Goal: Complete application form: Complete application form

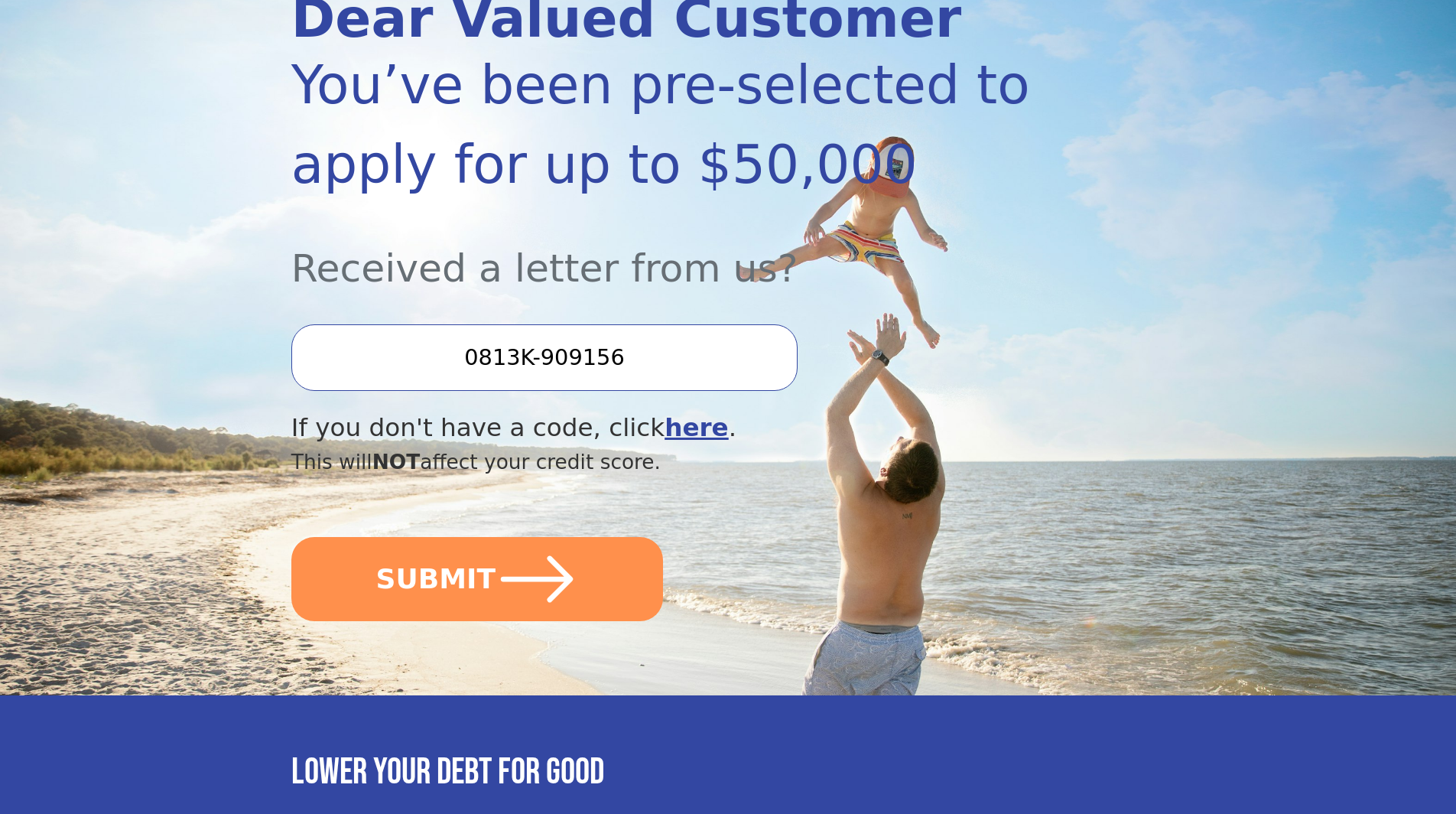
scroll to position [234, 0]
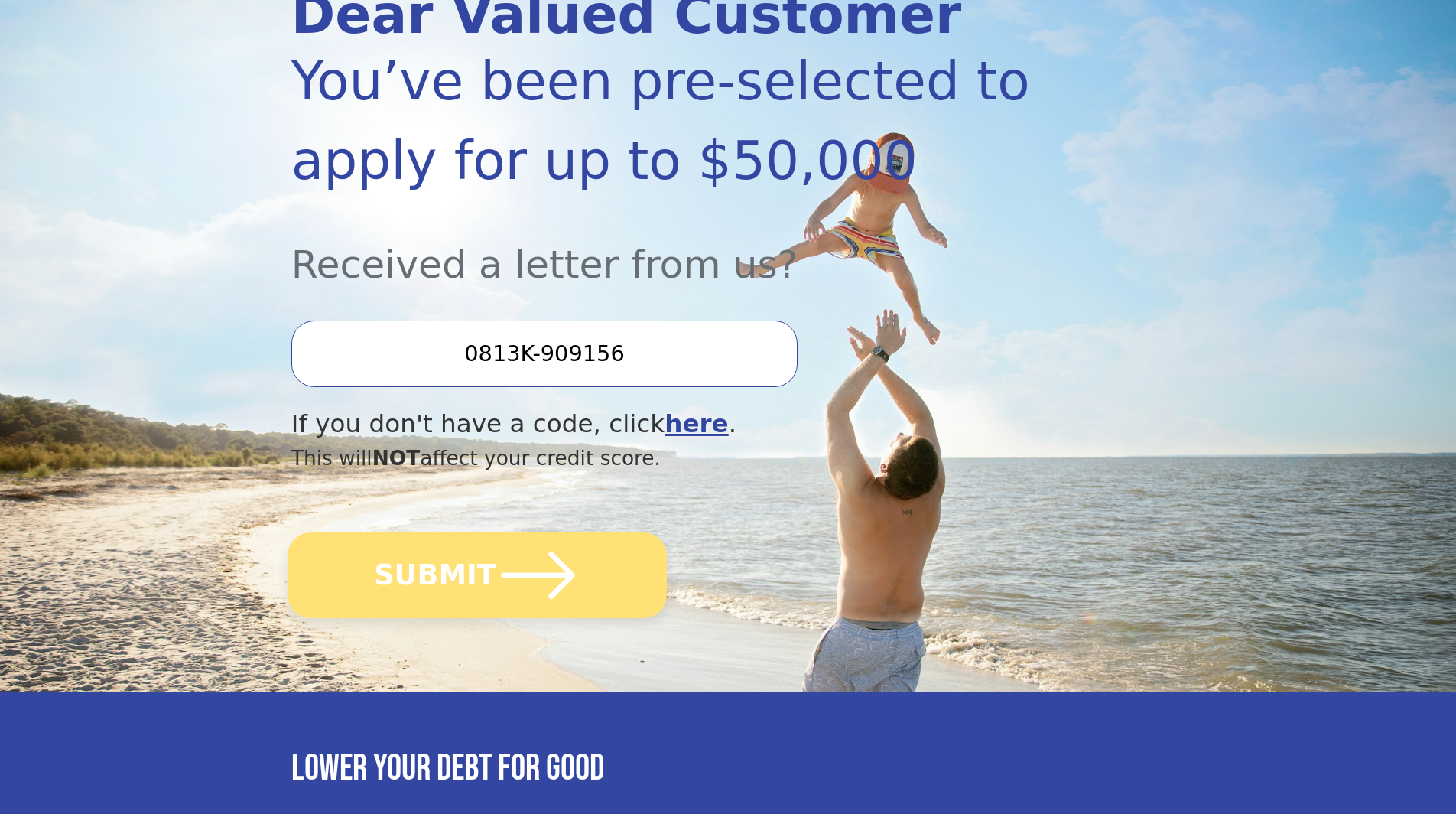
click at [545, 590] on icon "submit" at bounding box center [538, 575] width 84 height 84
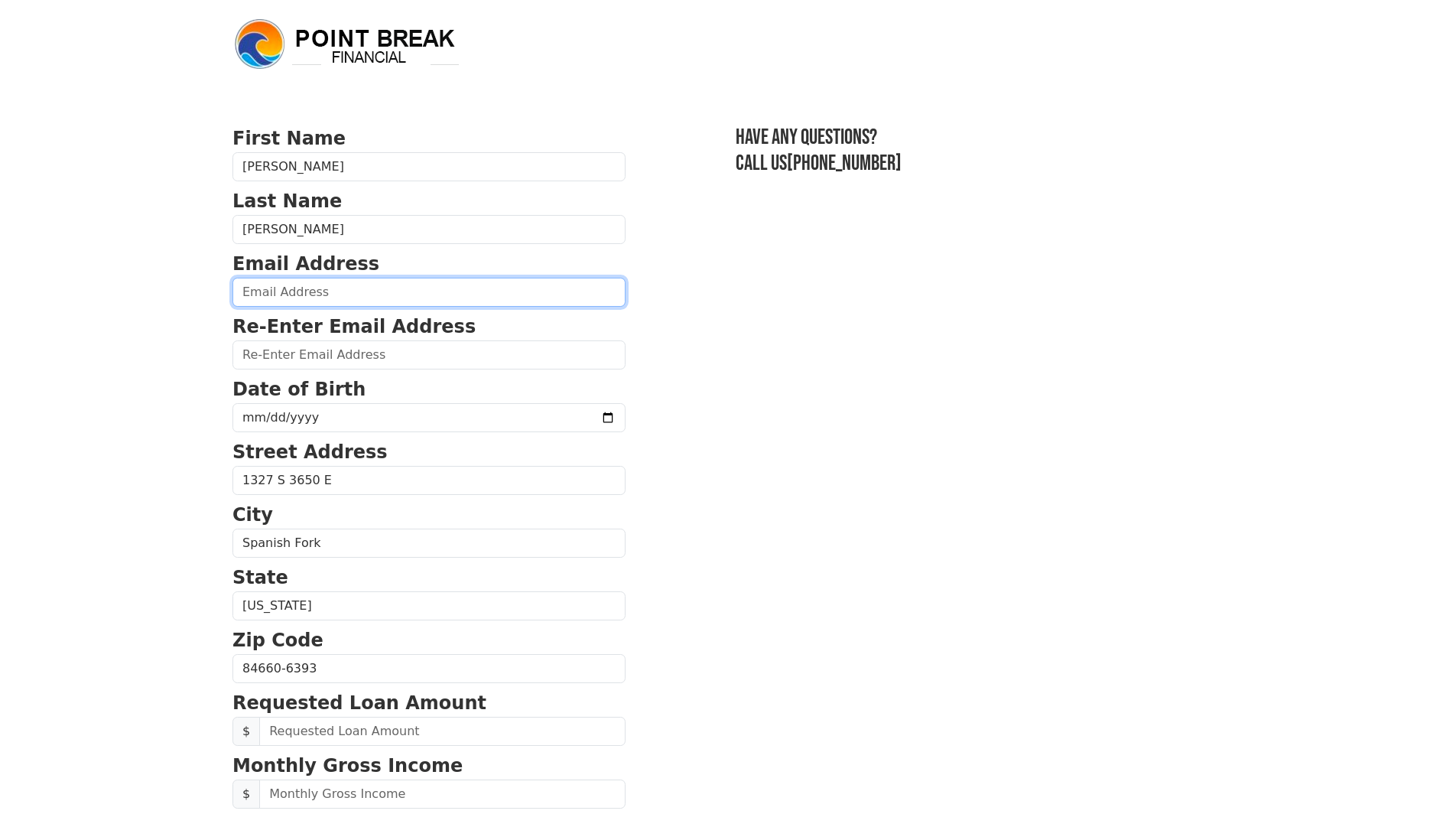
click at [351, 289] on input "email" at bounding box center [429, 293] width 393 height 29
type input "[EMAIL_ADDRESS][DOMAIN_NAME]"
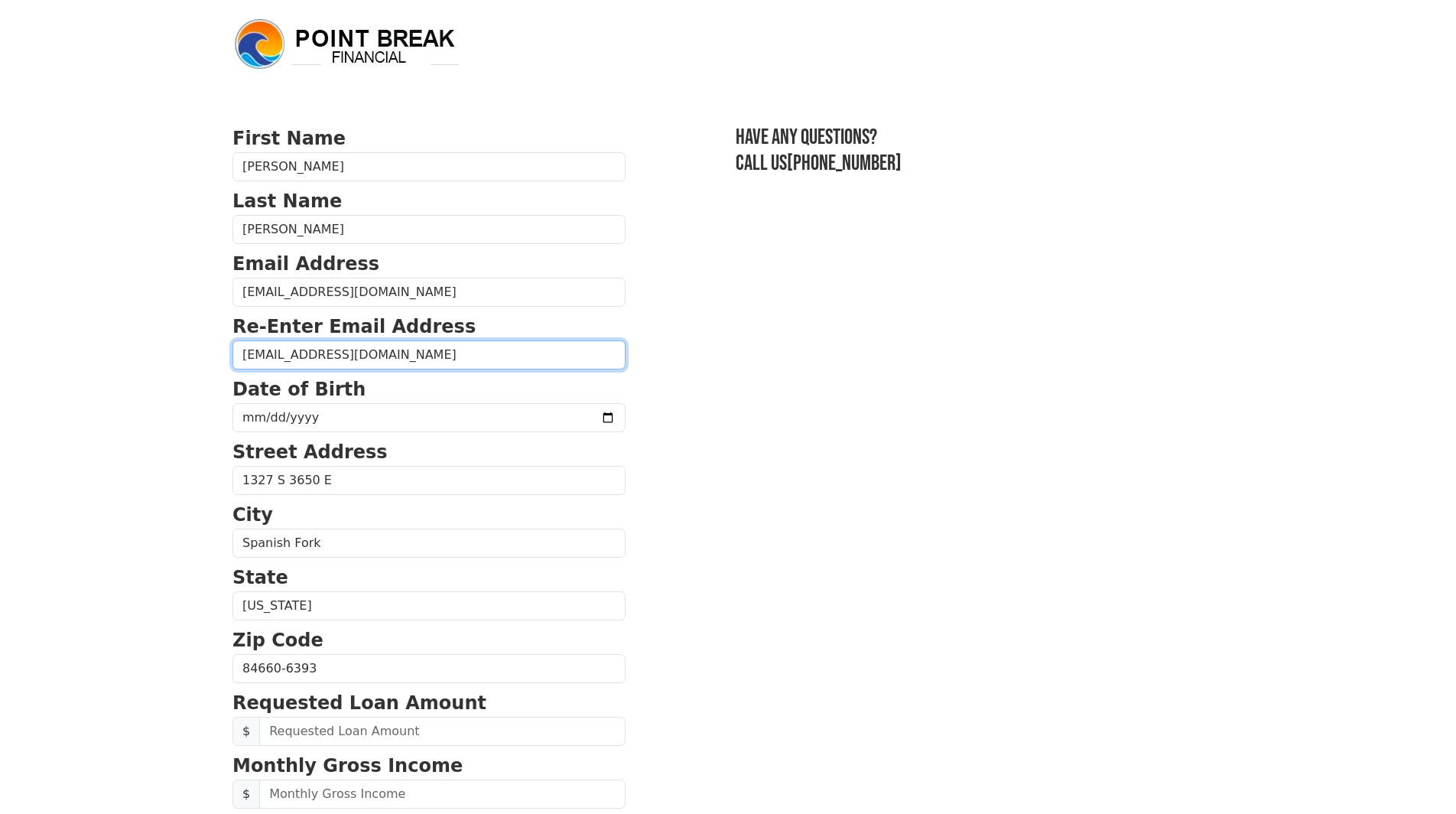
type input "[EMAIL_ADDRESS][DOMAIN_NAME]"
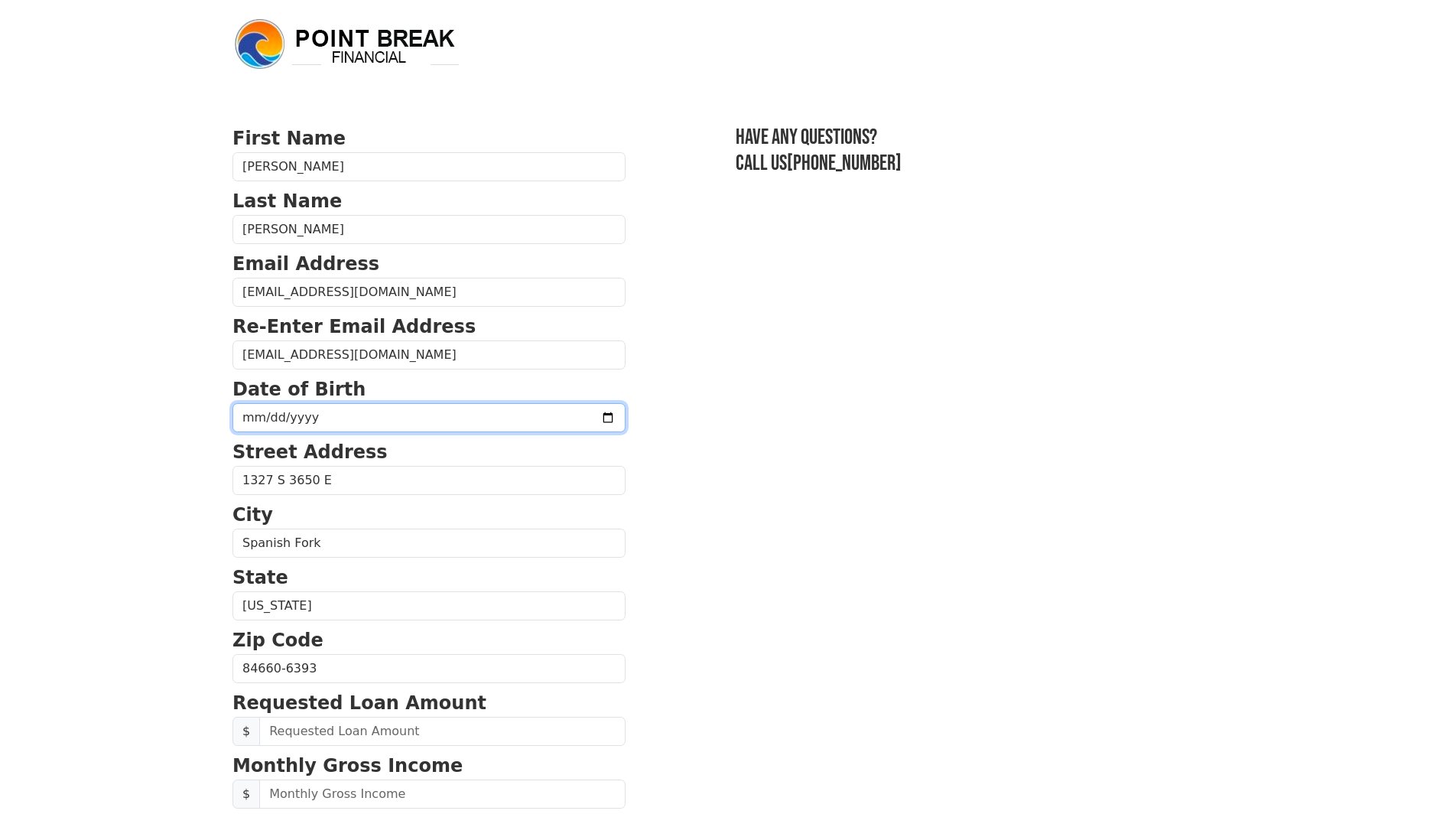
type input "[DATE]"
click at [792, 579] on section "First Name [PERSON_NAME] Last Name [PERSON_NAME] Email Address [EMAIL_ADDRESS][…" at bounding box center [728, 670] width 991 height 1090
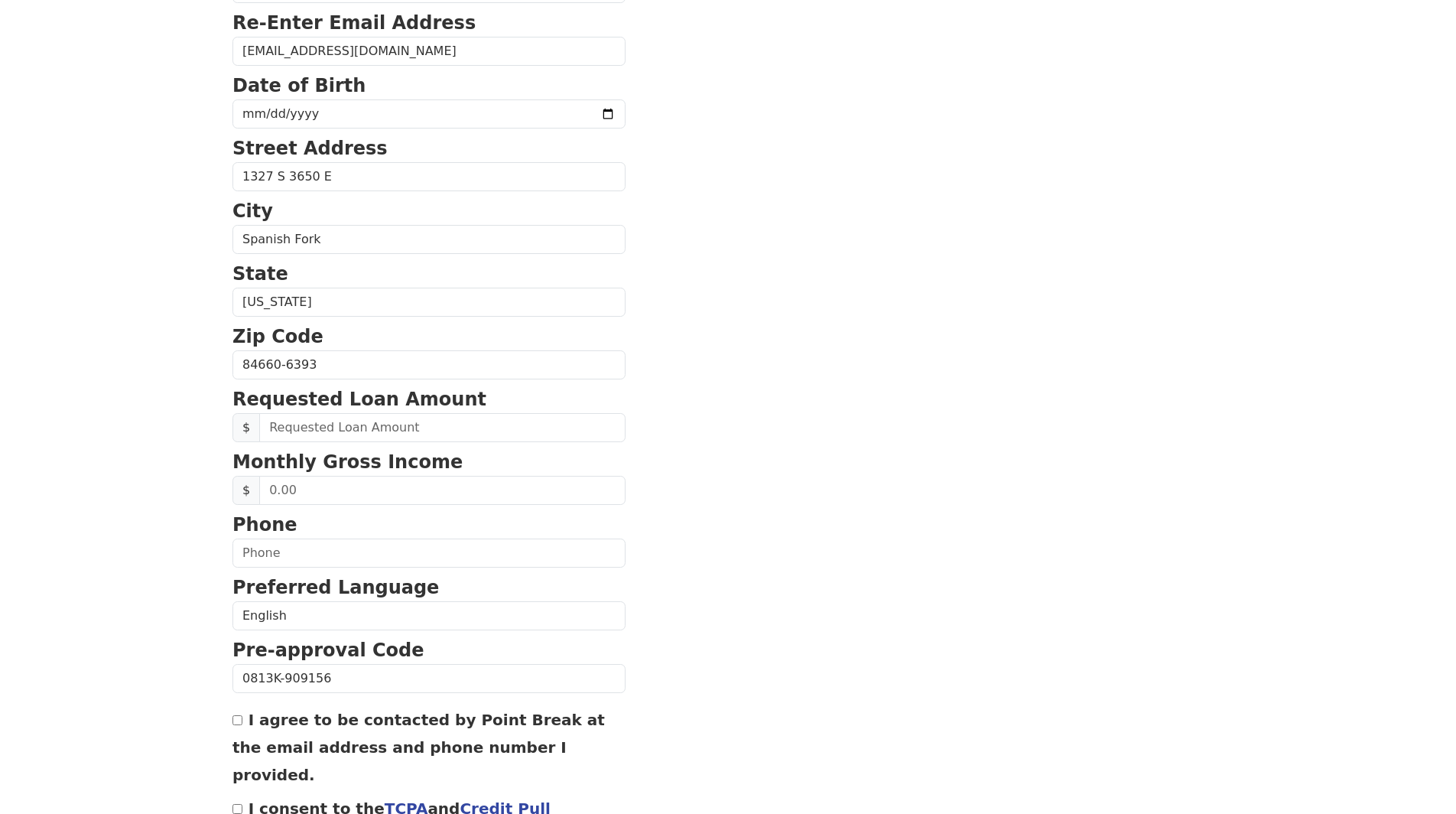
scroll to position [312, 0]
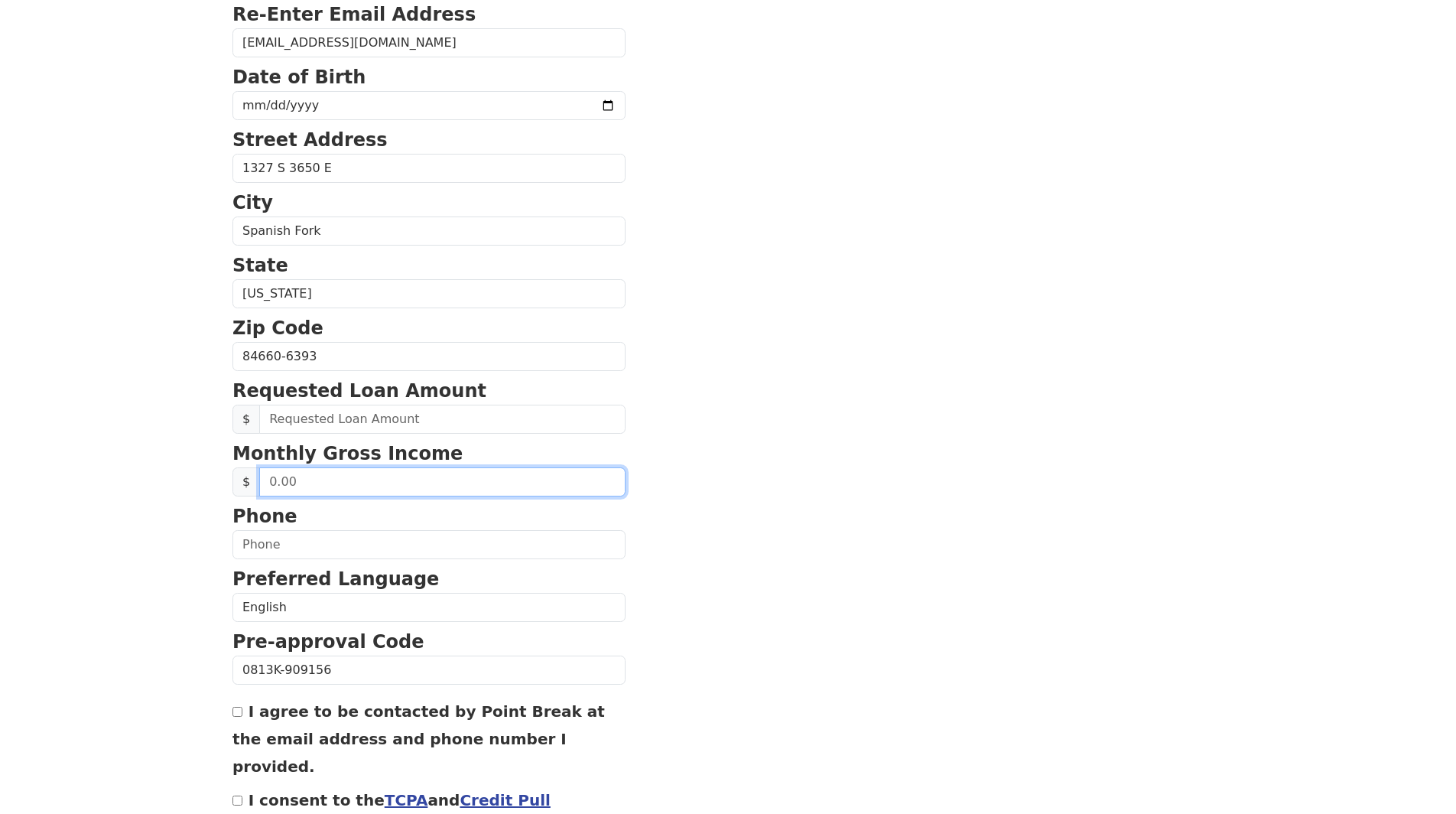
click at [458, 487] on input "text" at bounding box center [442, 482] width 366 height 29
type input "9,833.33"
click at [964, 606] on section "First Name Kai Last Name Mitchell Email Address kaidmitchell08@gmail.com Re-Ent…" at bounding box center [728, 357] width 991 height 1090
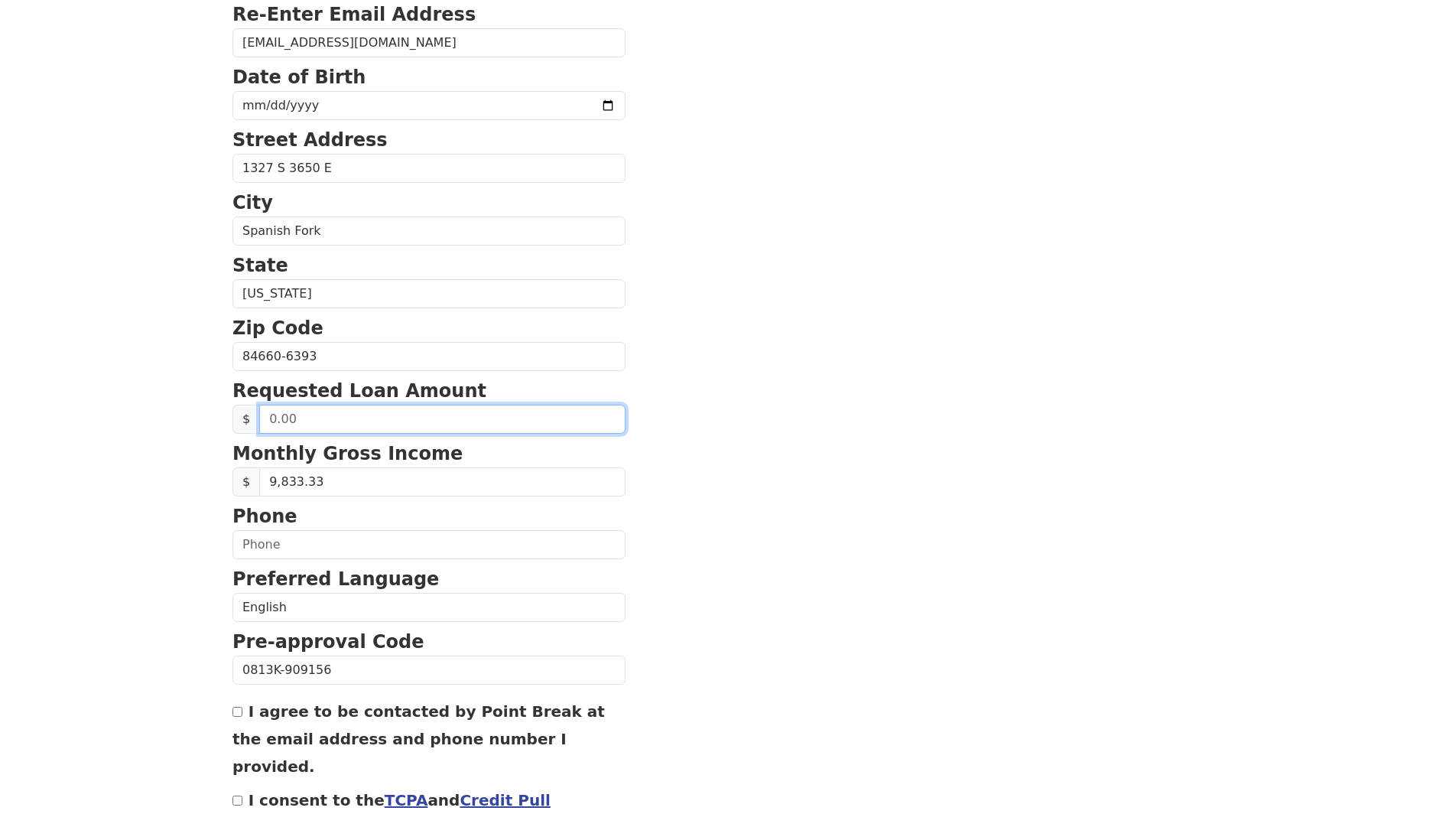
click at [424, 427] on input "text" at bounding box center [442, 419] width 366 height 29
type input "25,000.00"
click at [880, 576] on section "First Name Kai Last Name Mitchell Email Address kaidmitchell08@gmail.com Re-Ent…" at bounding box center [728, 357] width 991 height 1090
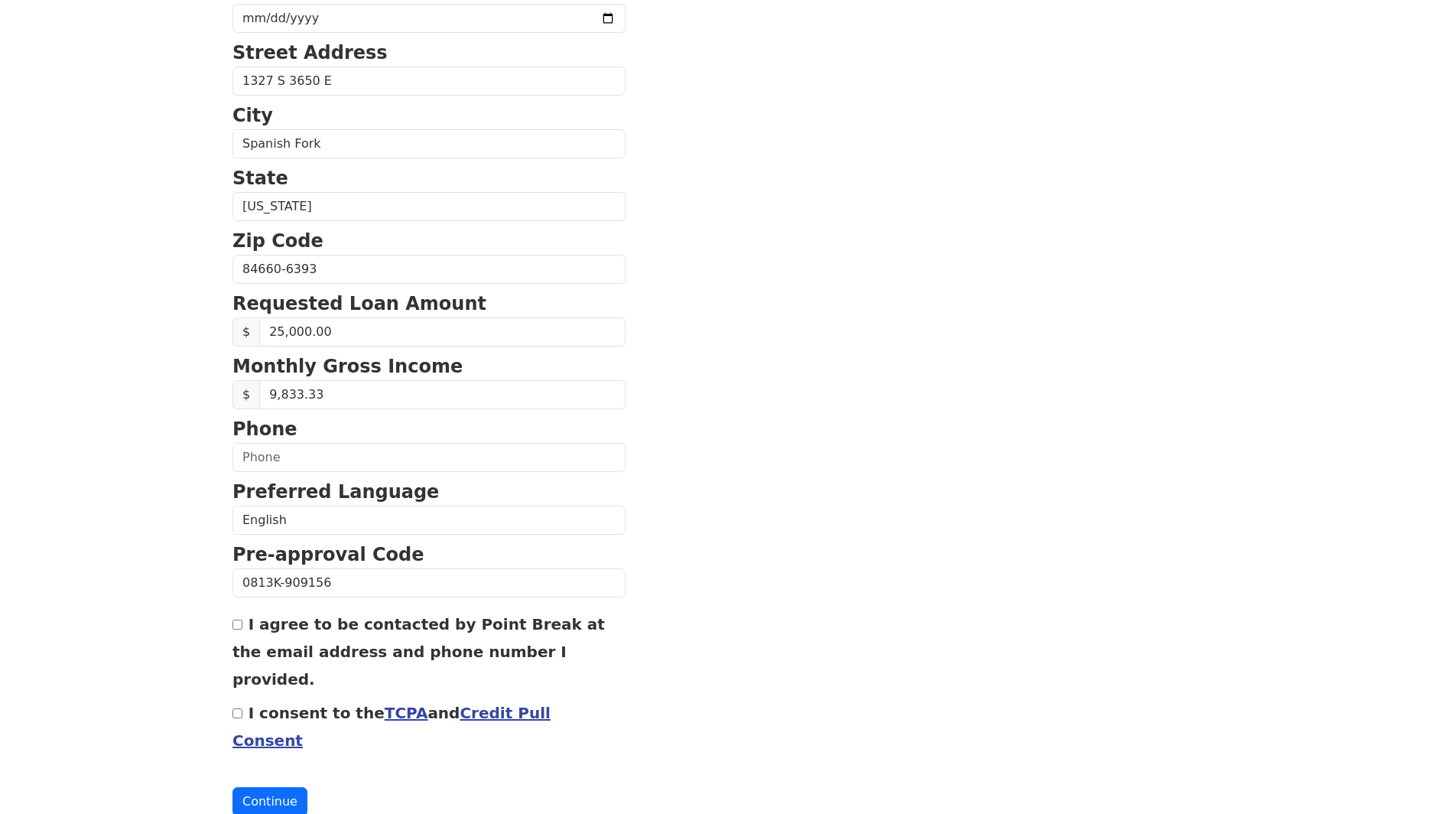
scroll to position [404, 0]
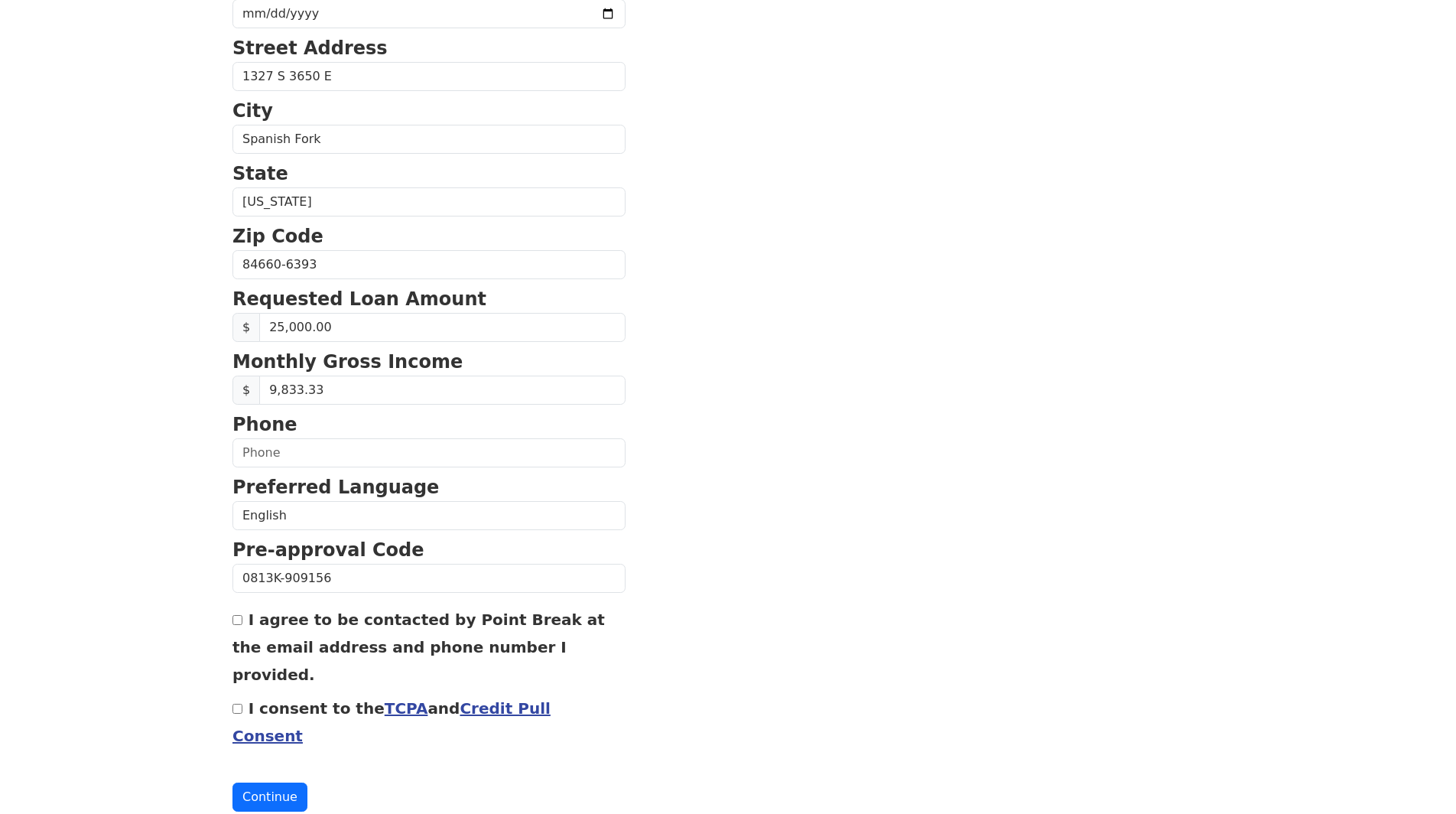
click at [242, 624] on input "I agree to be contacted by Point Break at the email address and phone number I …" at bounding box center [238, 620] width 10 height 10
checkbox input "true"
click at [238, 703] on input "I consent to the TCPA and Credit Pull Consent" at bounding box center [238, 708] width 10 height 10
checkbox input "true"
click at [275, 783] on button "Continue" at bounding box center [270, 797] width 75 height 29
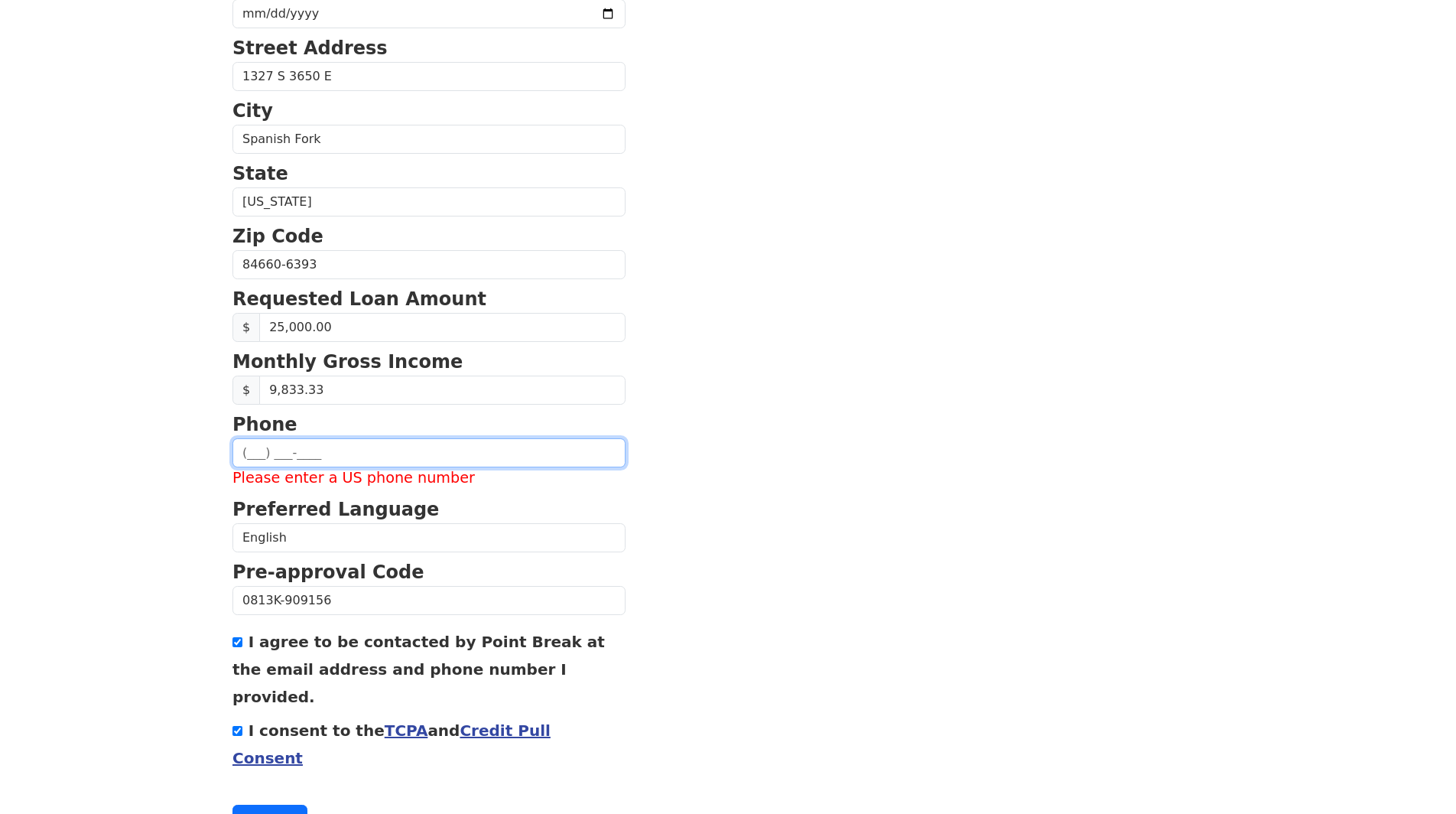
click at [508, 442] on input "text" at bounding box center [429, 453] width 393 height 29
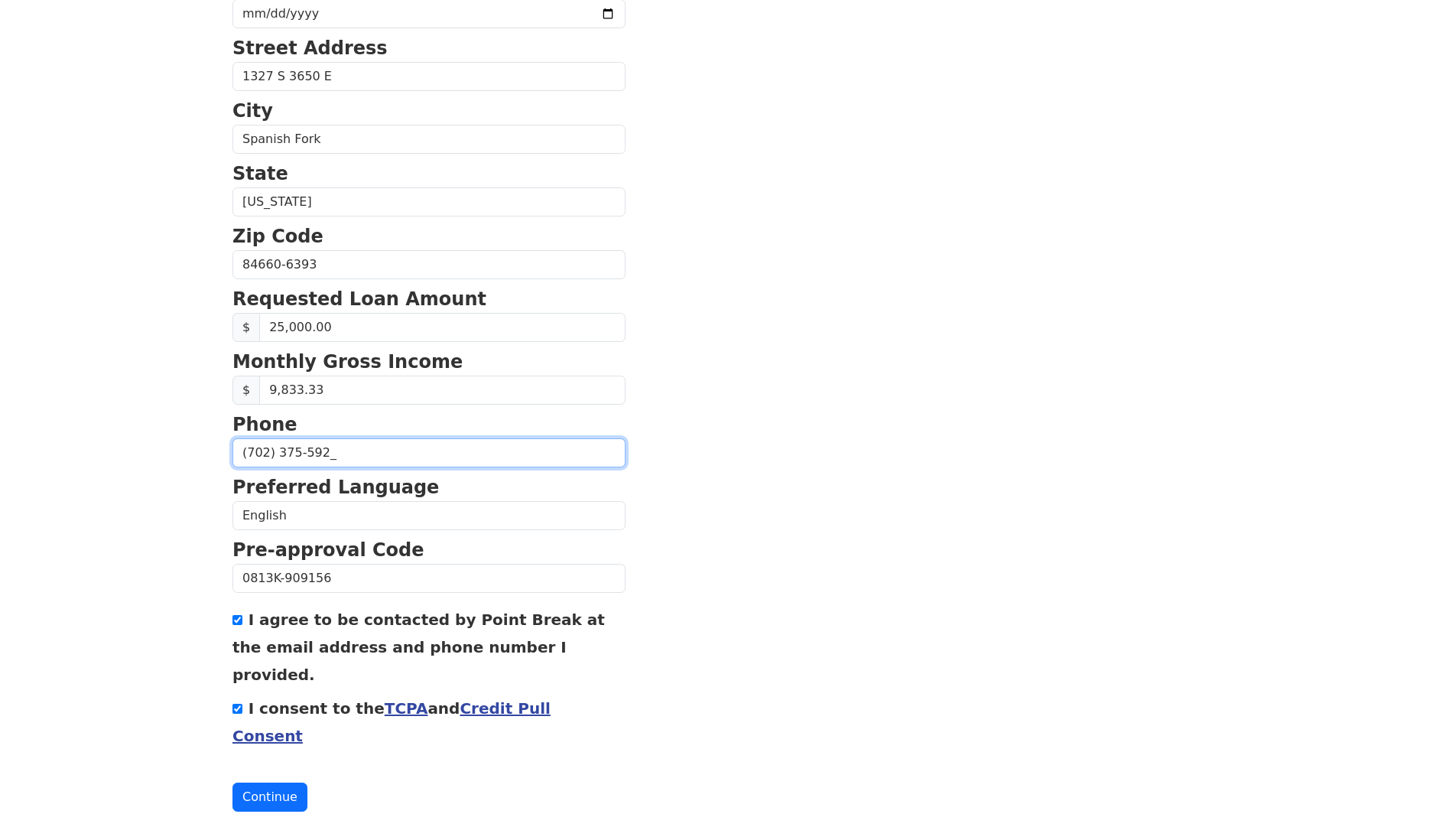
type input "(702) 375-5921"
click at [281, 758] on div "First Name Kai Last Name Mitchell Email Address kaidmitchell08@gmail.com Re-Ent…" at bounding box center [728, 231] width 1009 height 1270
click at [281, 783] on button "Continue" at bounding box center [270, 797] width 75 height 29
